Goal: Information Seeking & Learning: Learn about a topic

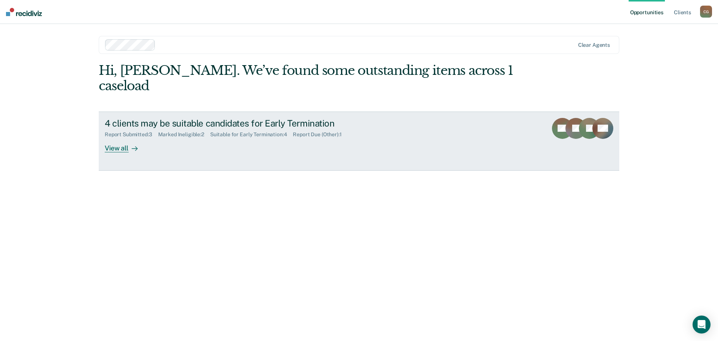
click at [211, 139] on link "4 clients may be suitable candidates for Early Termination Report Submitted : 3…" at bounding box center [359, 140] width 520 height 59
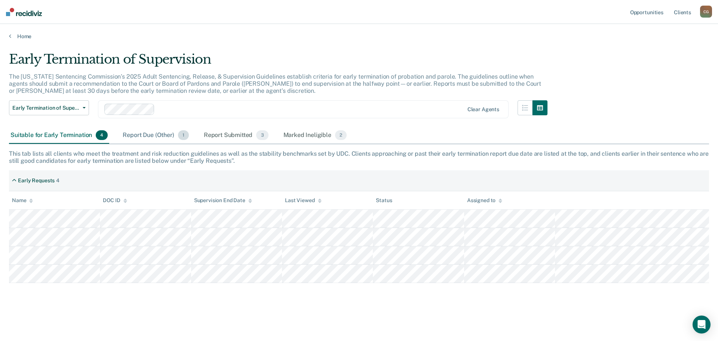
click at [164, 132] on div "Report Due (Other) 1" at bounding box center [155, 135] width 69 height 16
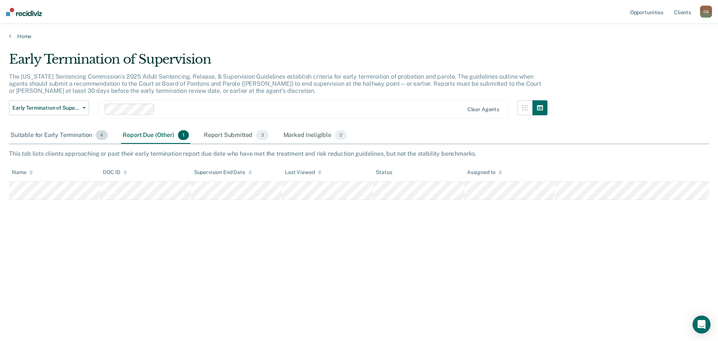
click at [64, 133] on div "Suitable for Early Termination 4" at bounding box center [59, 135] width 100 height 16
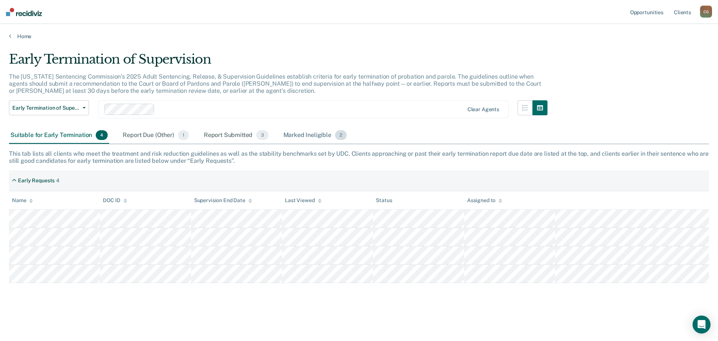
click at [296, 136] on div "Marked Ineligible 2" at bounding box center [315, 135] width 67 height 16
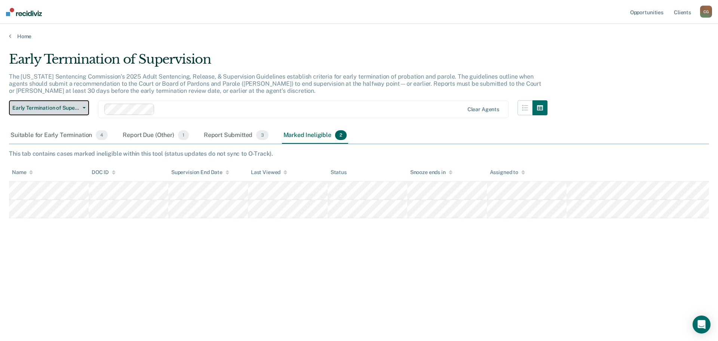
click at [87, 108] on button "Early Termination of Supervision" at bounding box center [49, 107] width 80 height 15
click at [222, 87] on div "The [US_STATE] Sentencing Commission’s 2025 Adult Sentencing, Release, & Superv…" at bounding box center [278, 87] width 538 height 28
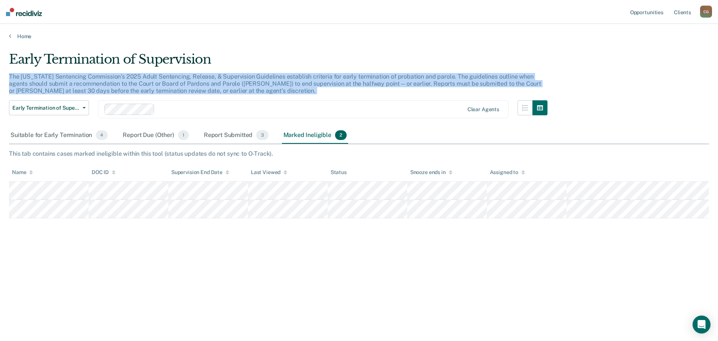
click at [222, 87] on div "The [US_STATE] Sentencing Commission’s 2025 Adult Sentencing, Release, & Superv…" at bounding box center [278, 87] width 538 height 28
